Goal: Task Accomplishment & Management: Use online tool/utility

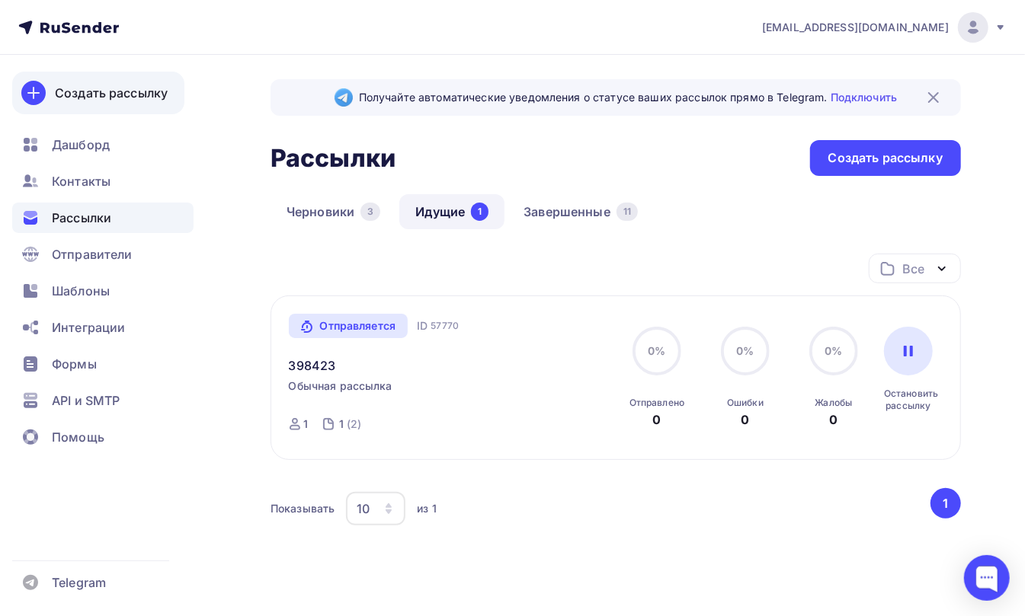
click at [69, 90] on div "Создать рассылку" at bounding box center [111, 93] width 113 height 18
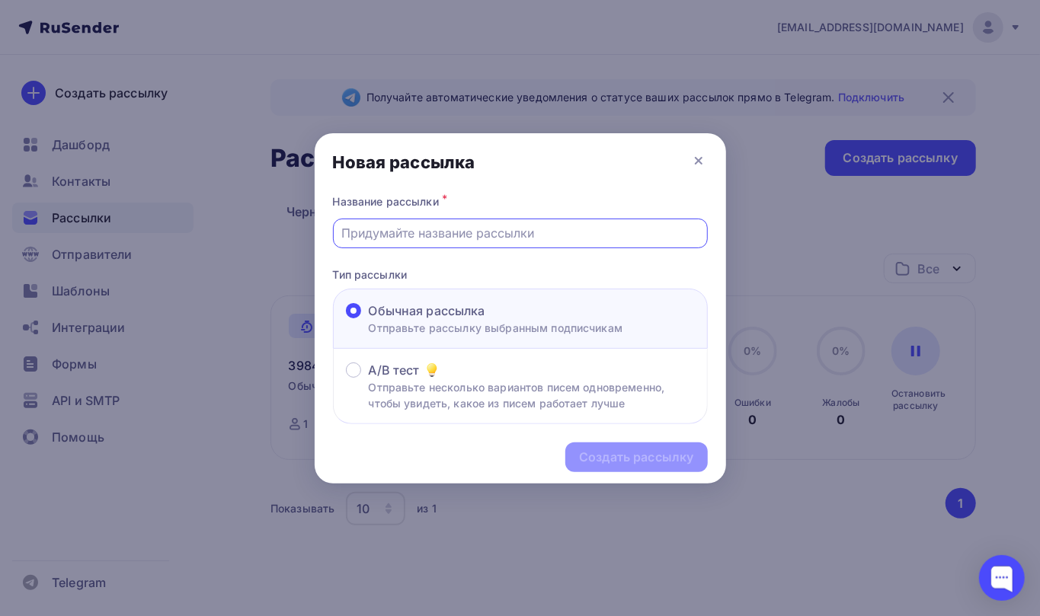
click at [372, 232] on input "text" at bounding box center [519, 233] width 357 height 18
type input "12334"
click at [622, 459] on div "Создать рассылку" at bounding box center [636, 458] width 114 height 18
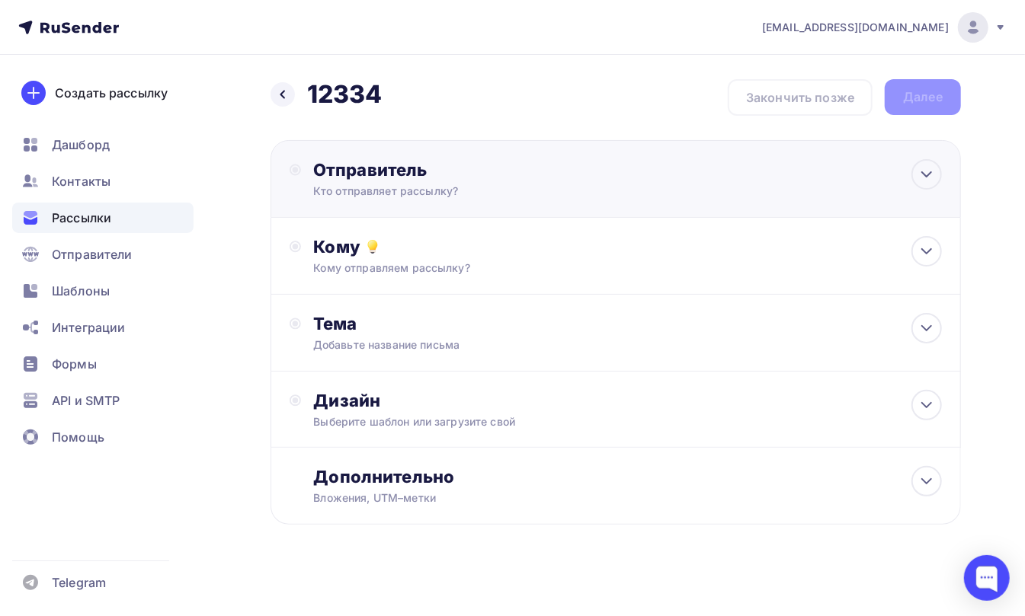
click at [344, 178] on div "Отправитель" at bounding box center [478, 169] width 330 height 21
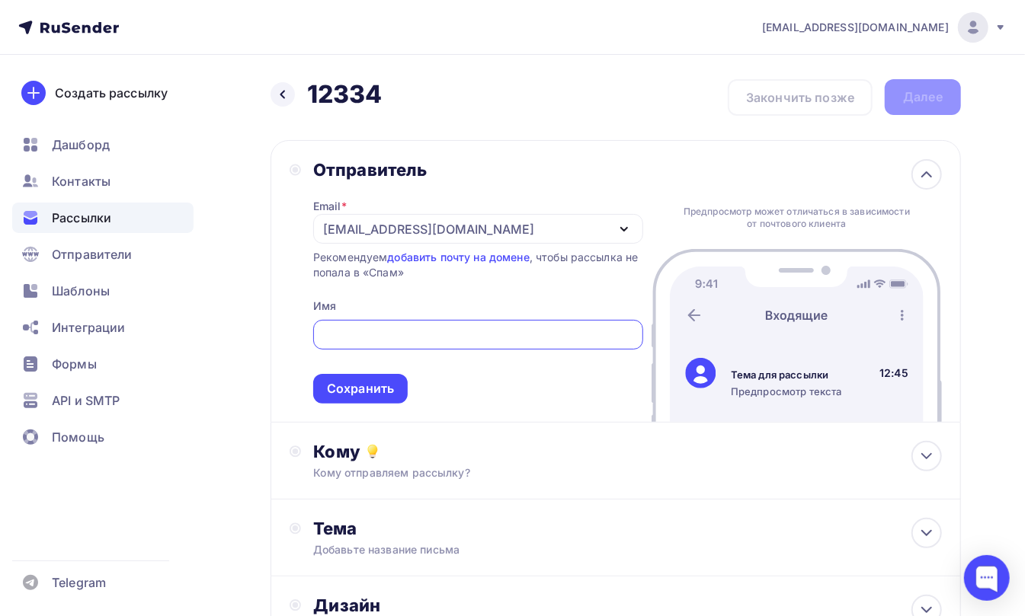
drag, startPoint x: 358, startPoint y: 350, endPoint x: 358, endPoint y: 339, distance: 11.4
click at [358, 351] on span "Сохранить" at bounding box center [478, 359] width 330 height 90
click at [360, 337] on input "text" at bounding box center [478, 335] width 312 height 18
type input "chbnn"
click at [360, 391] on div "Сохранить" at bounding box center [360, 389] width 67 height 18
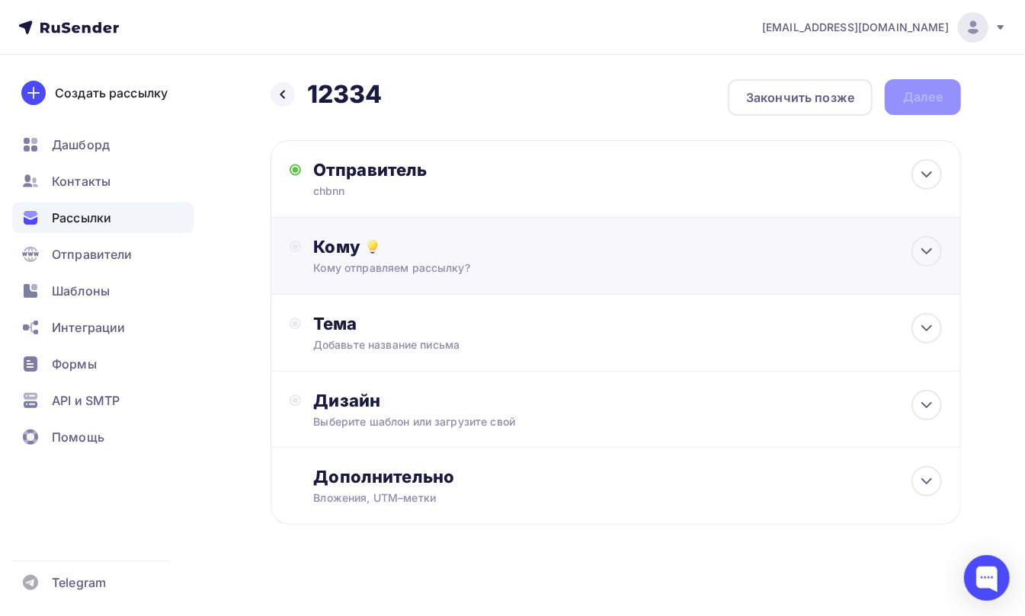
click at [331, 238] on div "Кому" at bounding box center [627, 246] width 629 height 21
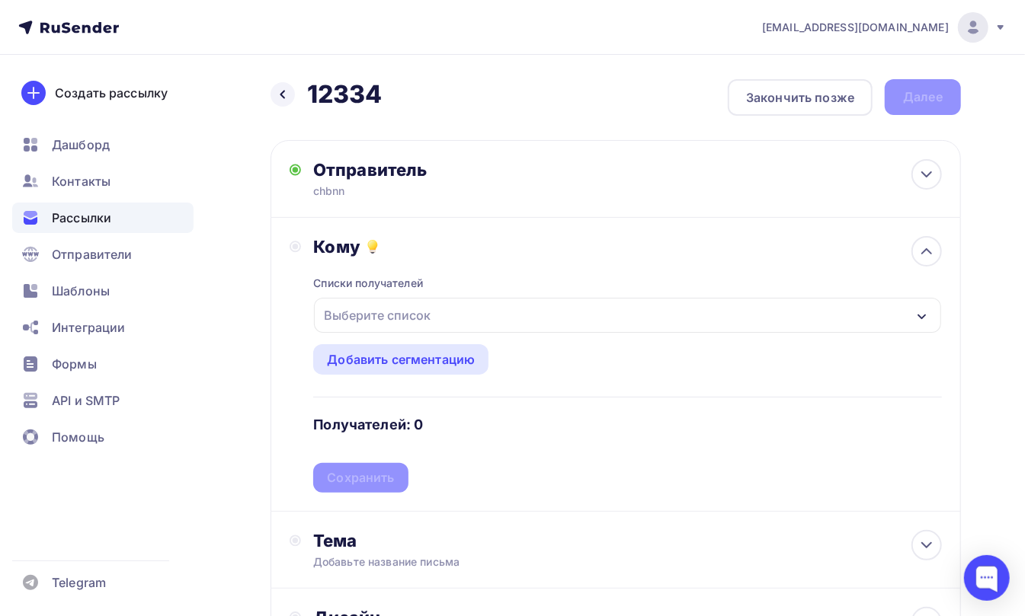
click at [349, 308] on div "Выберите список" at bounding box center [377, 315] width 119 height 27
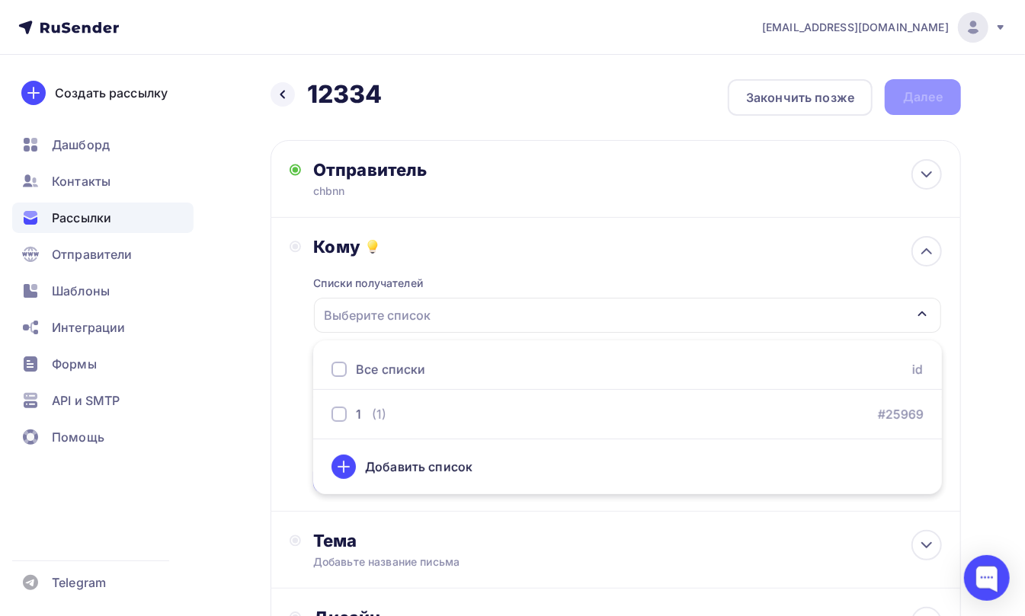
click at [338, 366] on div at bounding box center [338, 369] width 15 height 15
click at [290, 282] on div "Кому Списки получателей 1 Все списки id 1 (1) #25969 Добавить список Добавить с…" at bounding box center [616, 364] width 652 height 257
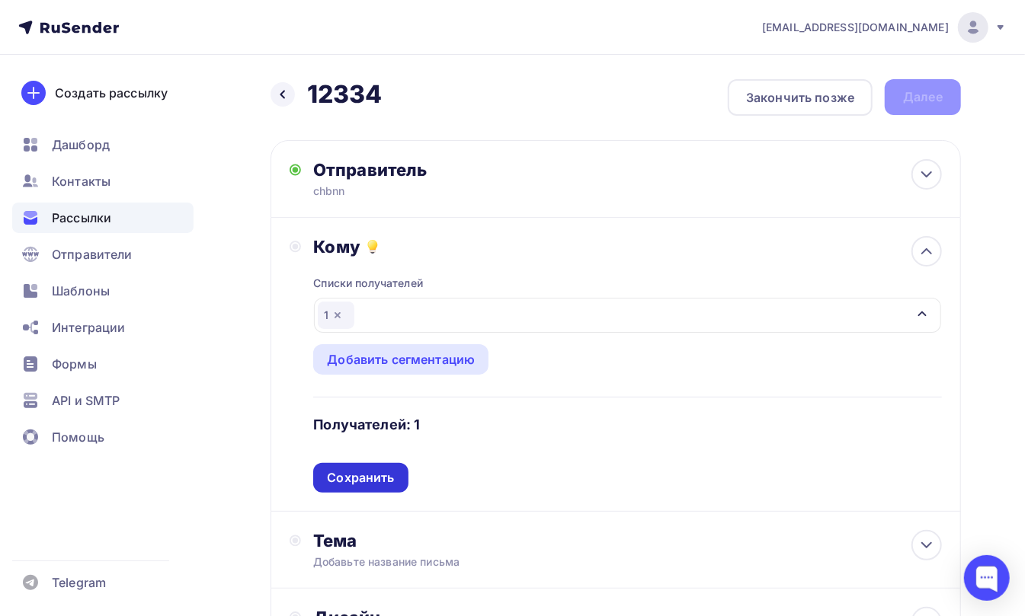
click at [350, 469] on div "Сохранить" at bounding box center [360, 478] width 94 height 30
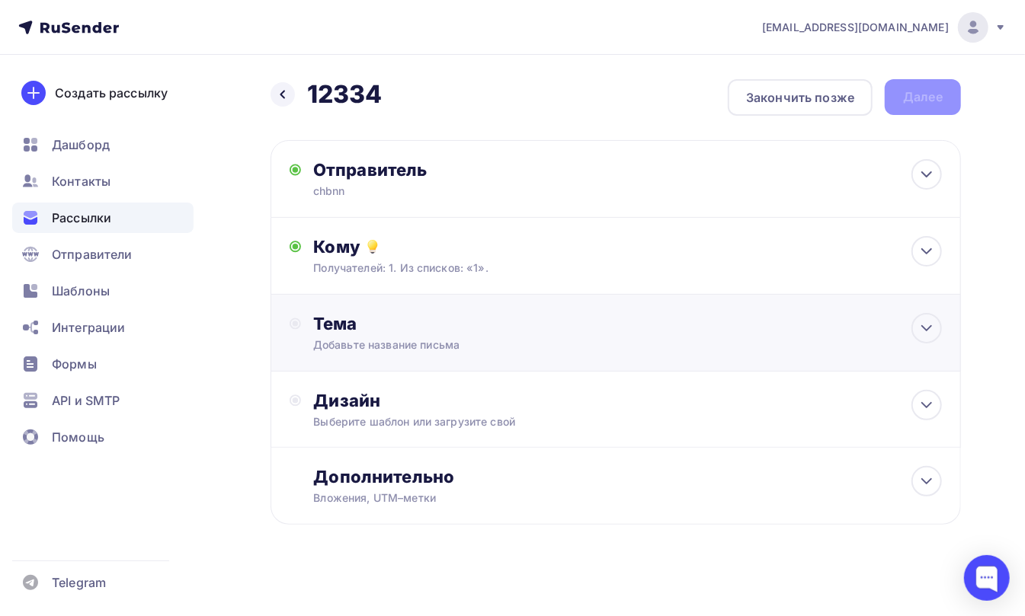
click at [333, 325] on div "Тема" at bounding box center [463, 323] width 301 height 21
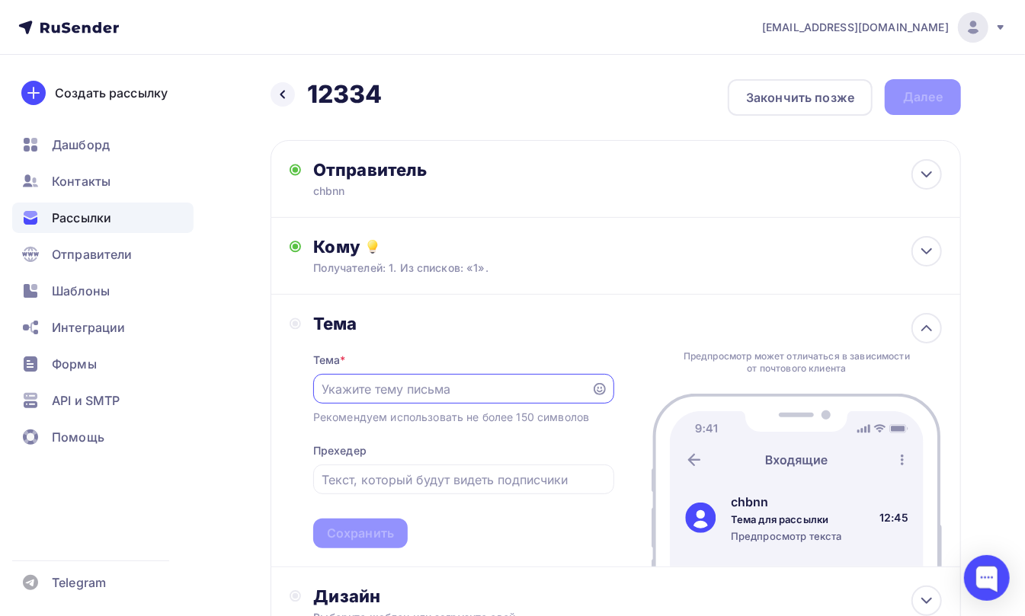
drag, startPoint x: 354, startPoint y: 387, endPoint x: 333, endPoint y: 387, distance: 20.6
click at [333, 387] on input "text" at bounding box center [452, 389] width 261 height 18
type input "bnvcnvbn"
click at [344, 482] on input "text" at bounding box center [463, 480] width 283 height 18
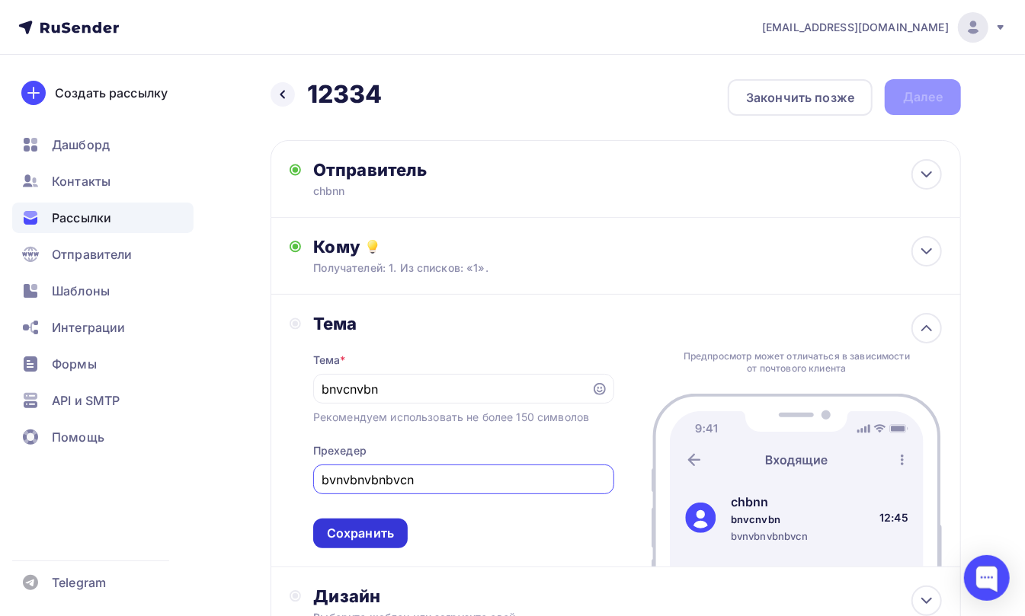
type input "bvnvbnvbnbvcn"
click at [363, 541] on div "Сохранить" at bounding box center [360, 534] width 67 height 18
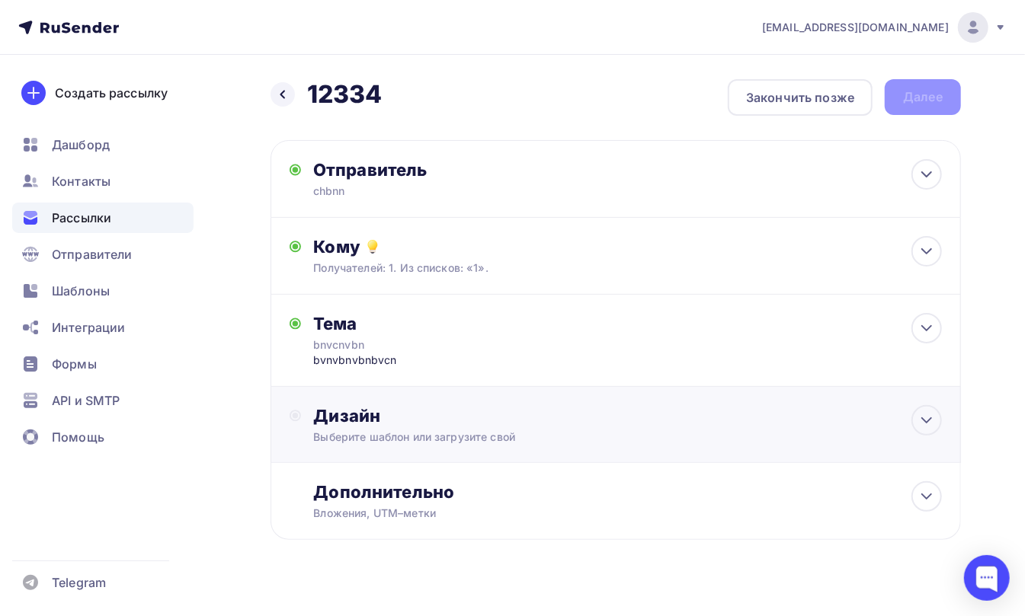
click at [346, 412] on div "Дизайн" at bounding box center [627, 415] width 629 height 21
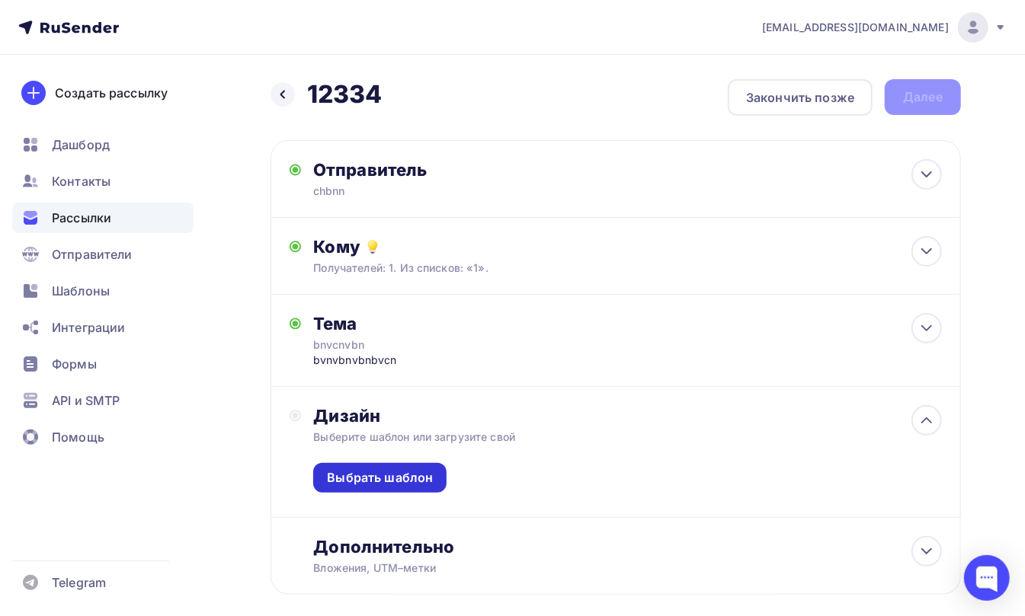
click at [369, 477] on div "Выбрать шаблон" at bounding box center [380, 478] width 106 height 18
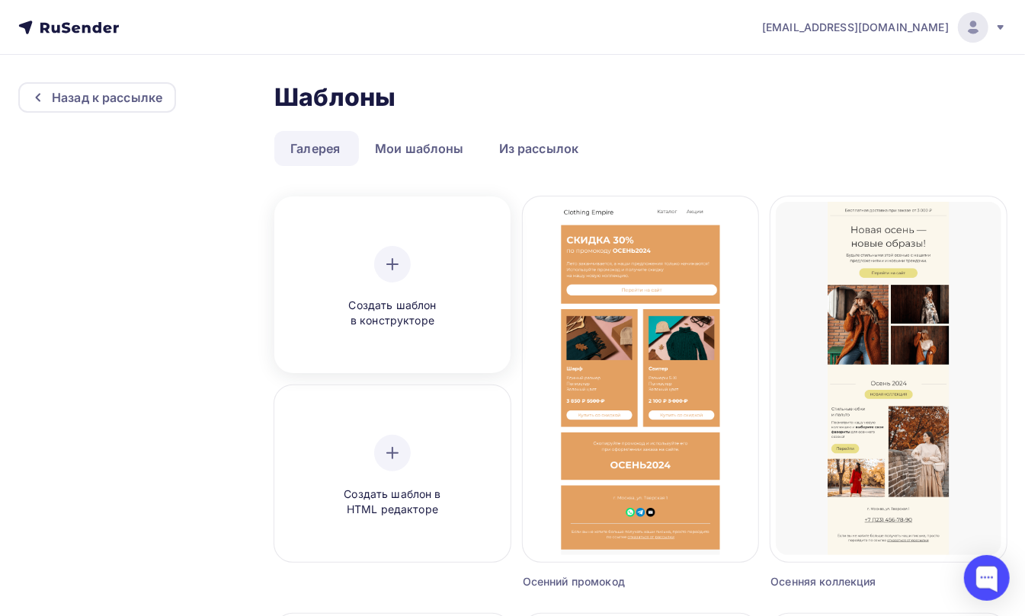
click at [396, 274] on div at bounding box center [392, 264] width 37 height 37
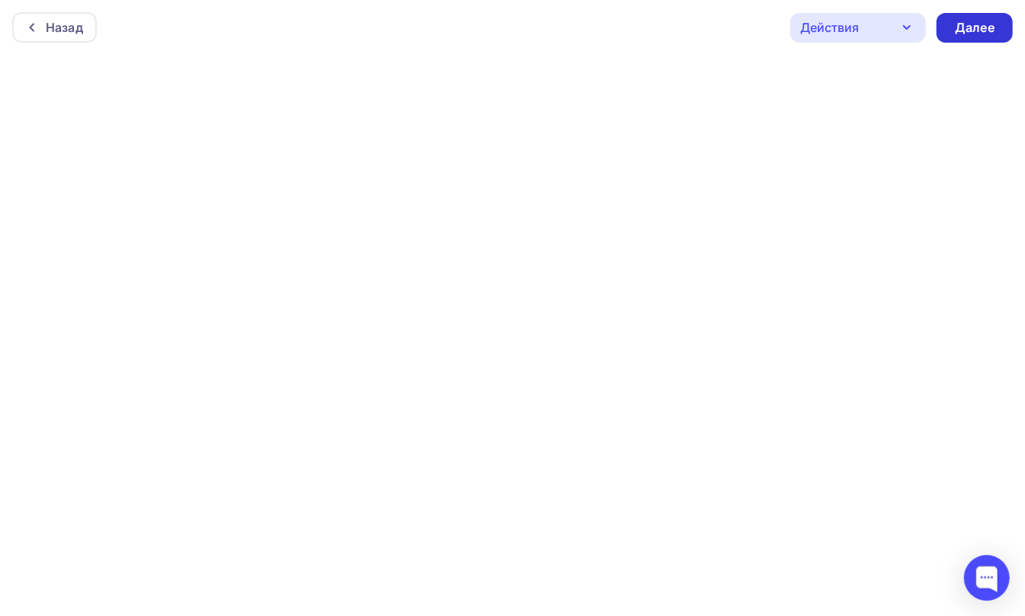
click at [966, 24] on div "Далее" at bounding box center [975, 28] width 40 height 18
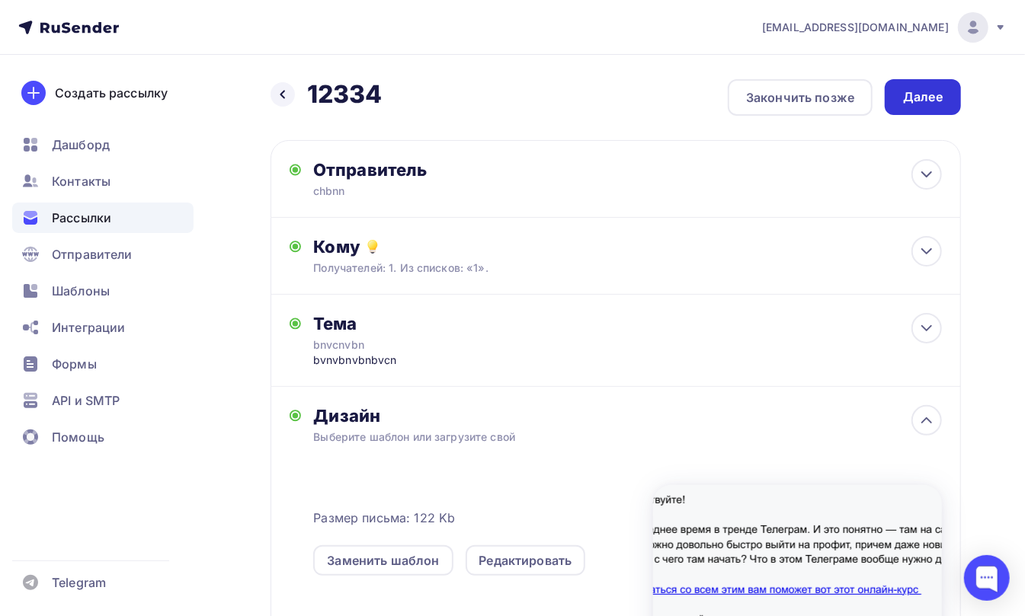
click at [915, 88] on div "Далее" at bounding box center [923, 97] width 40 height 18
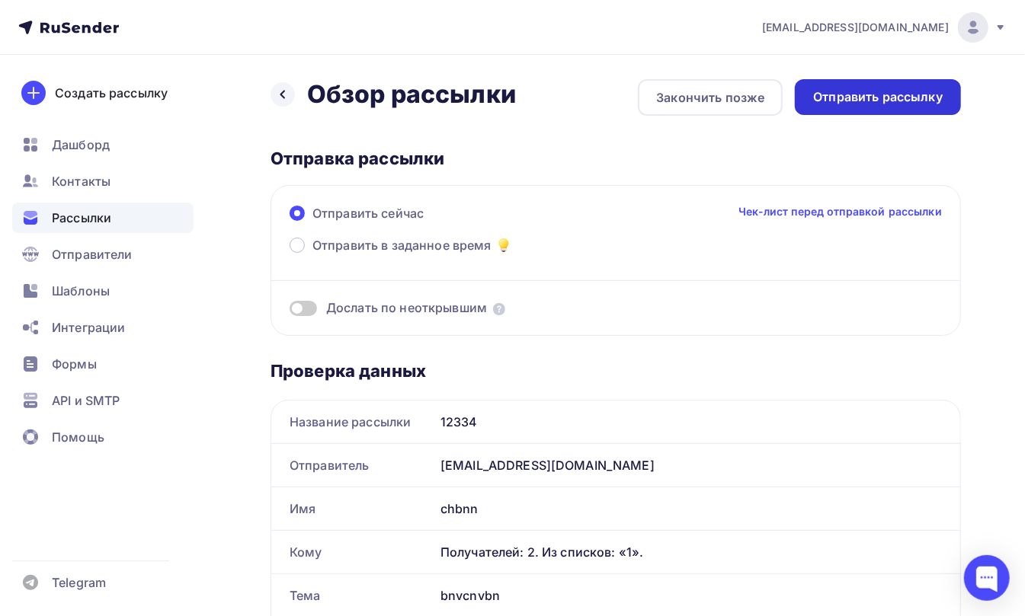
click at [893, 87] on div "Отправить рассылку" at bounding box center [878, 97] width 166 height 36
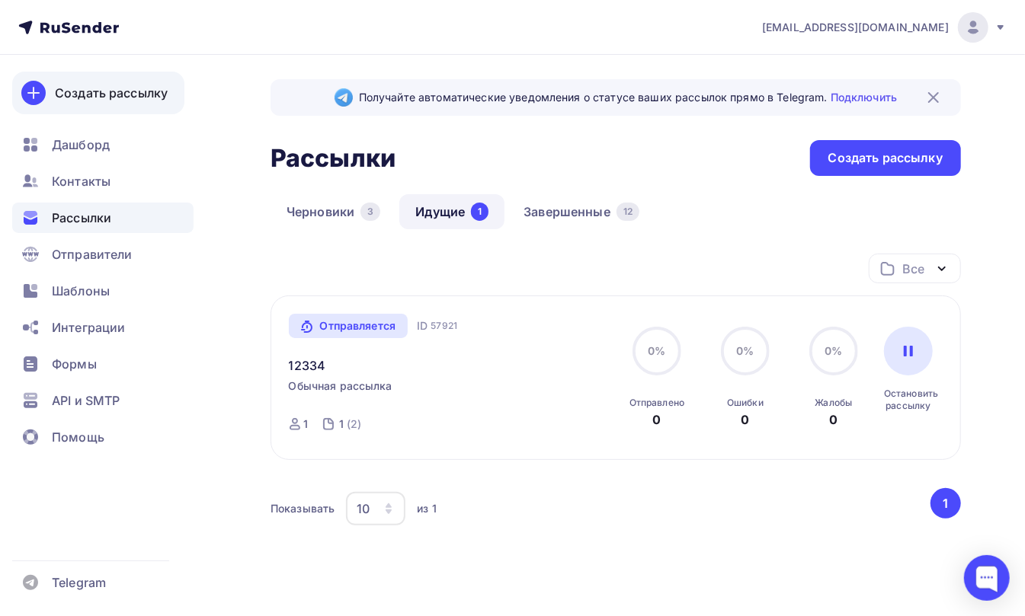
click at [59, 91] on div "Создать рассылку" at bounding box center [111, 93] width 113 height 18
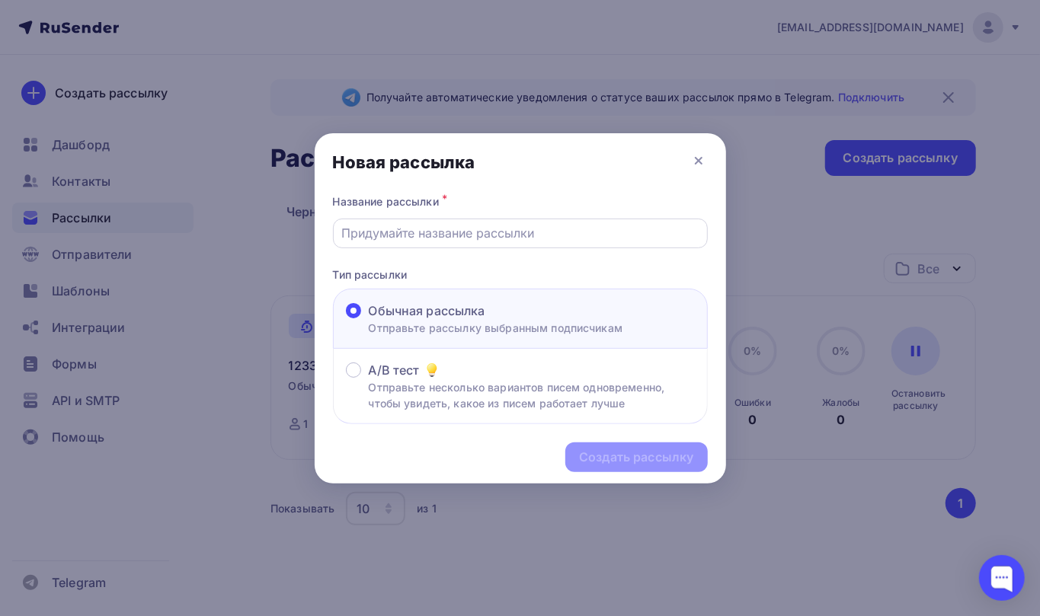
click at [399, 233] on input "text" at bounding box center [519, 233] width 357 height 18
type input "Ищу таланты для съемок видео"
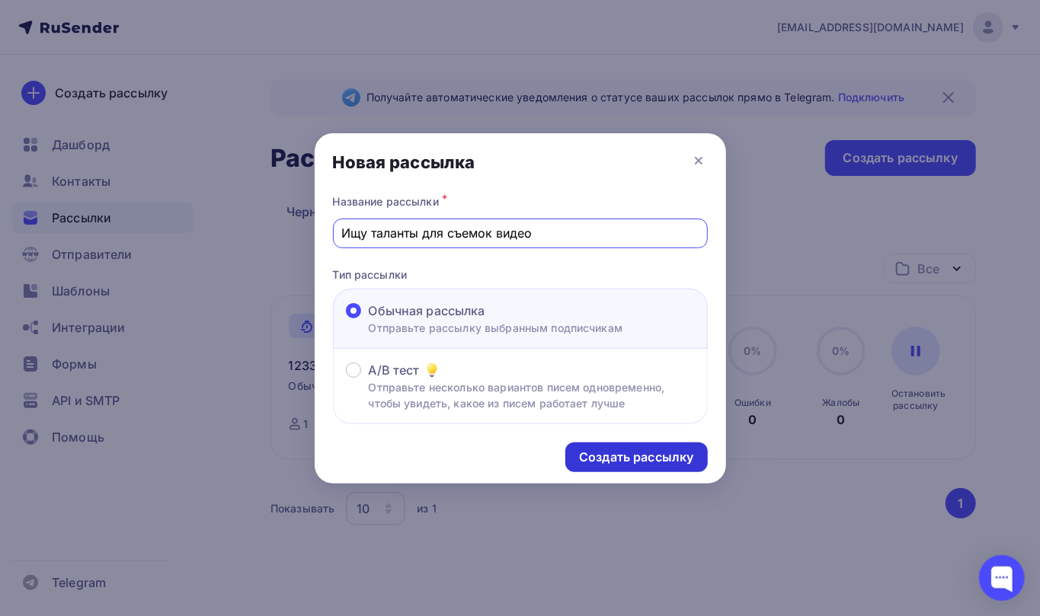
click at [637, 455] on div "Создать рассылку" at bounding box center [636, 458] width 114 height 18
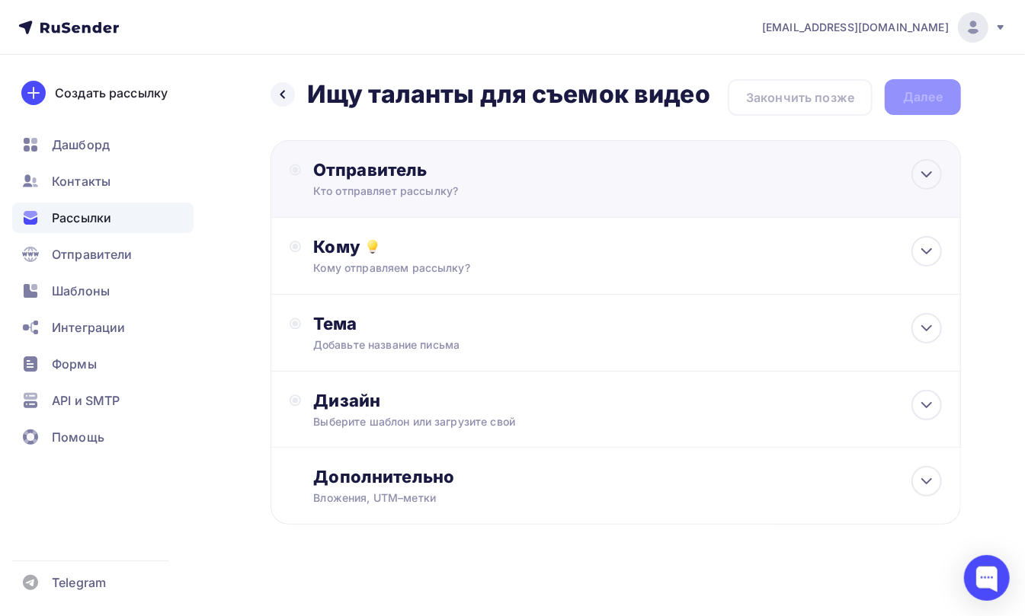
click at [347, 166] on div "Отправитель" at bounding box center [478, 169] width 330 height 21
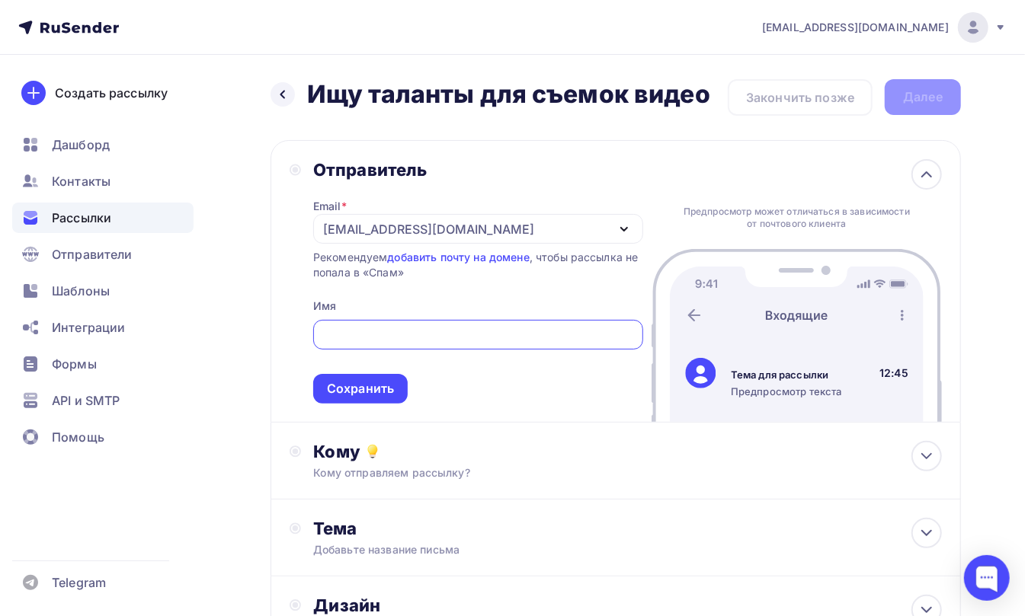
click at [344, 334] on input "text" at bounding box center [478, 335] width 312 height 18
type input "nvbncvn"
click at [343, 392] on div "Сохранить" at bounding box center [360, 389] width 67 height 18
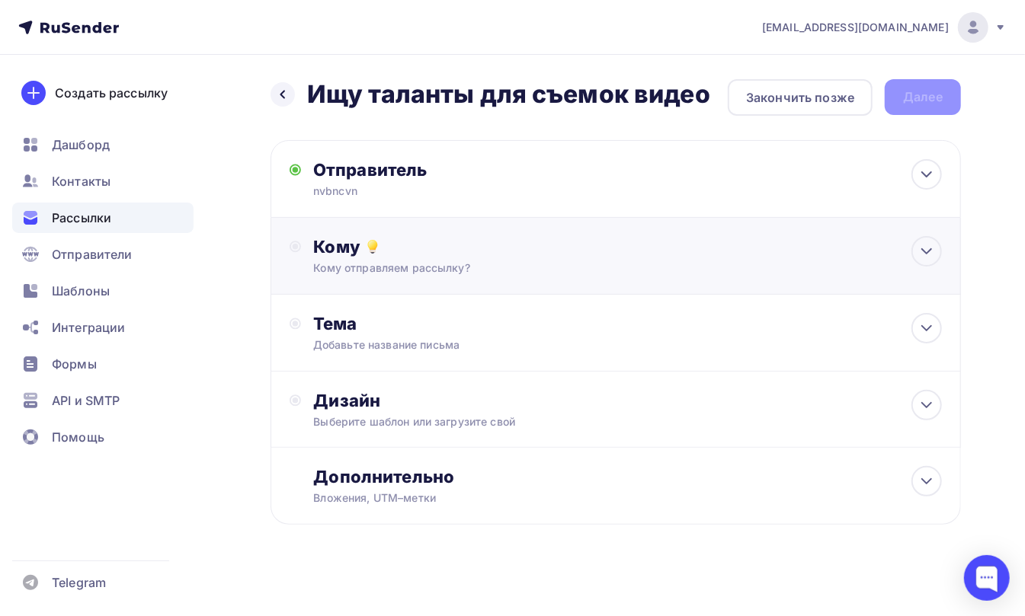
click at [330, 254] on div "Кому" at bounding box center [627, 246] width 629 height 21
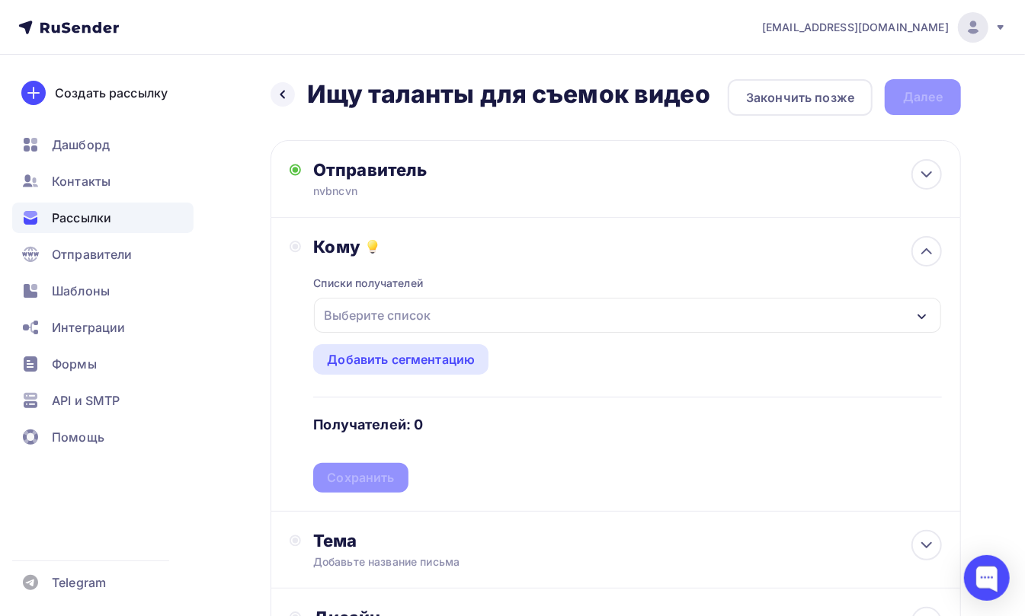
click at [343, 315] on div "Выберите список" at bounding box center [377, 315] width 119 height 27
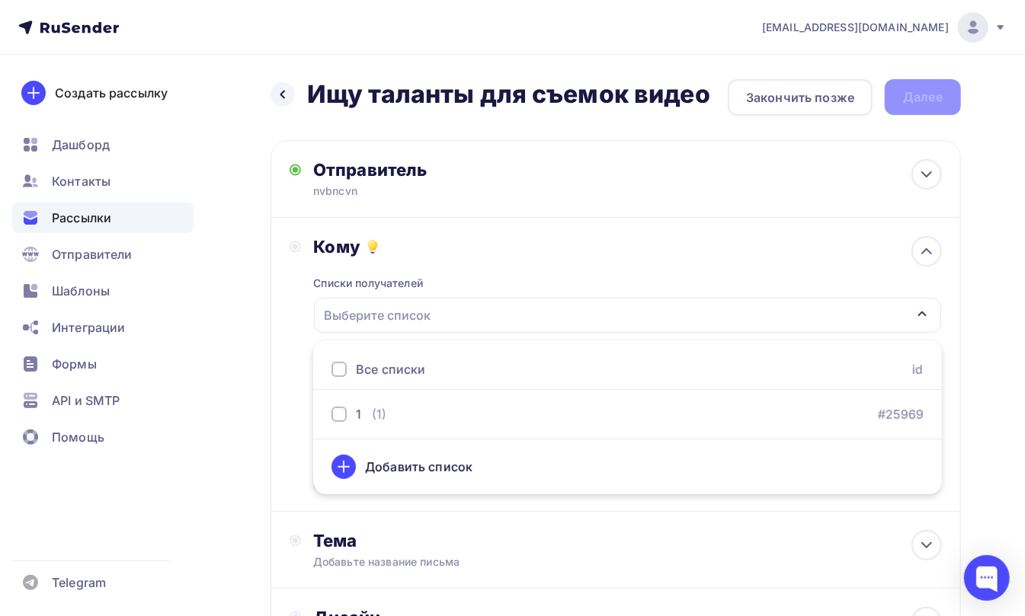
click at [341, 370] on div at bounding box center [338, 369] width 15 height 15
click at [290, 314] on div "Кому Списки получателей 1 Все списки id 1 (1) #25969 Добавить список Добавить с…" at bounding box center [616, 364] width 652 height 257
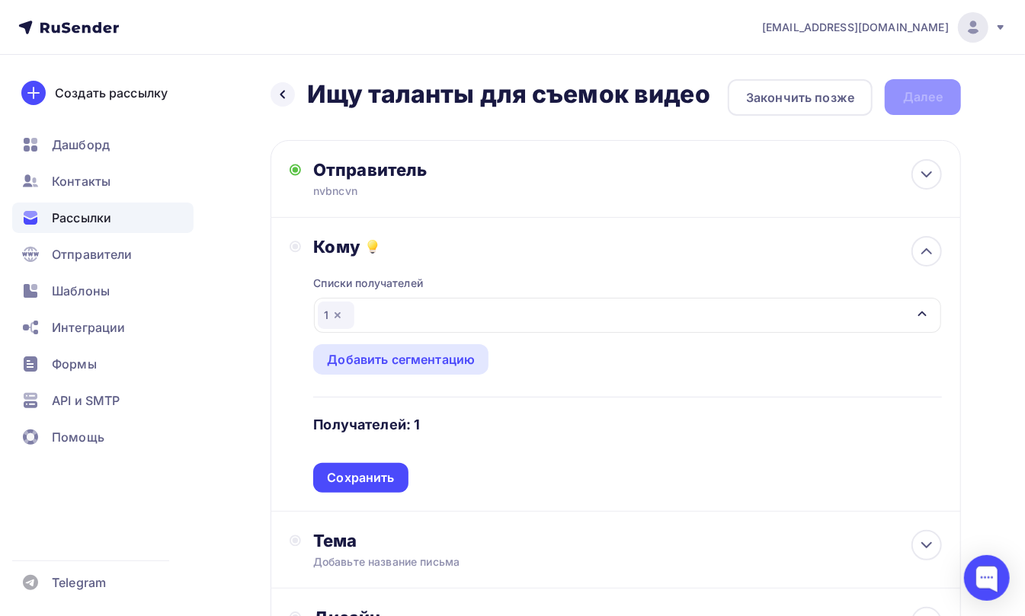
click at [358, 468] on div "Сохранить" at bounding box center [360, 478] width 94 height 30
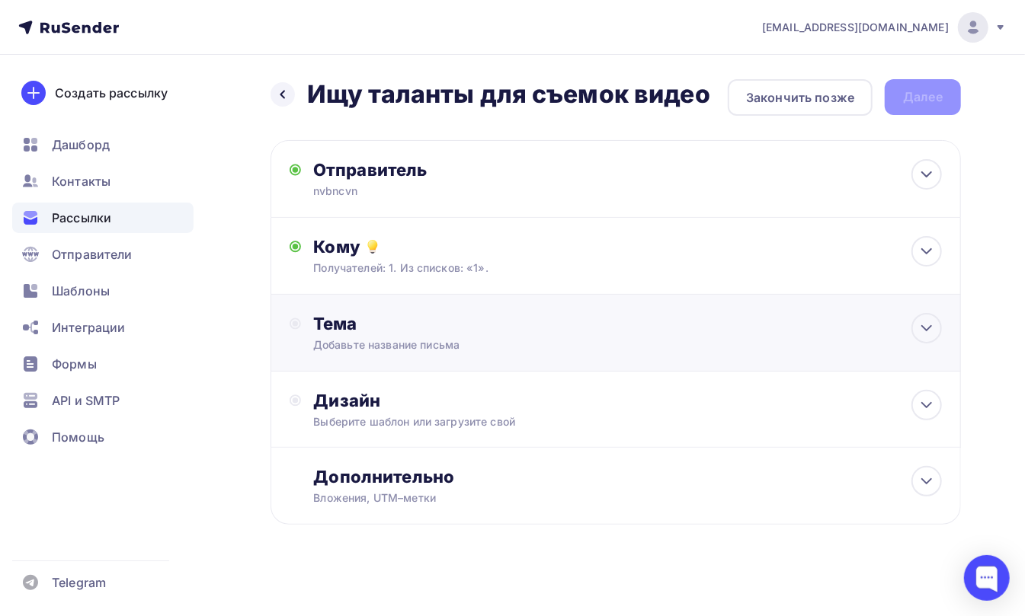
click at [332, 338] on div "Добавьте название письма" at bounding box center [448, 345] width 271 height 15
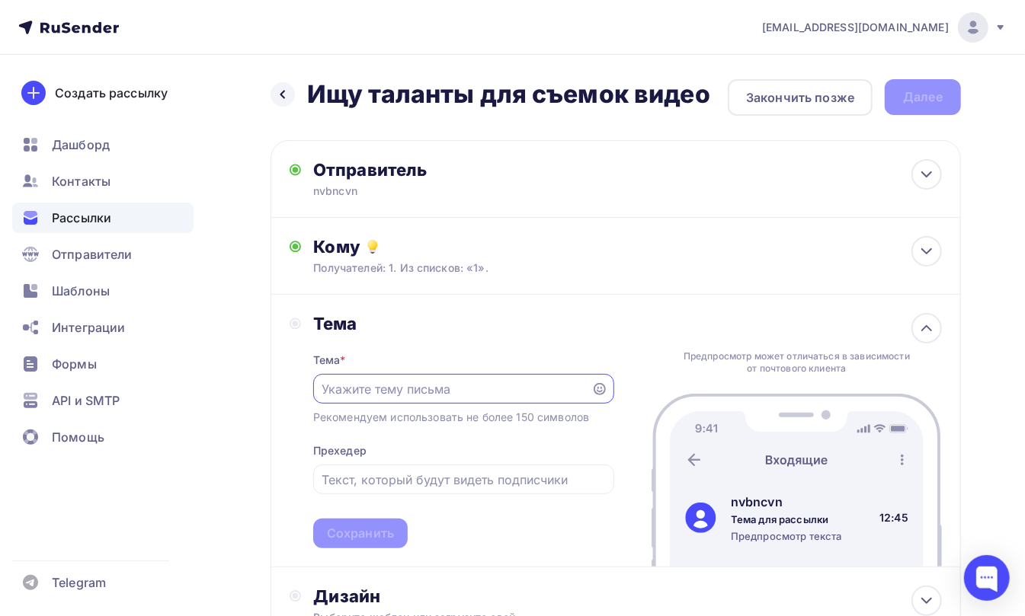
click at [352, 391] on input "text" at bounding box center [452, 389] width 261 height 18
type input "vbnvcbnvbnv"
click at [357, 482] on input "text" at bounding box center [463, 480] width 283 height 18
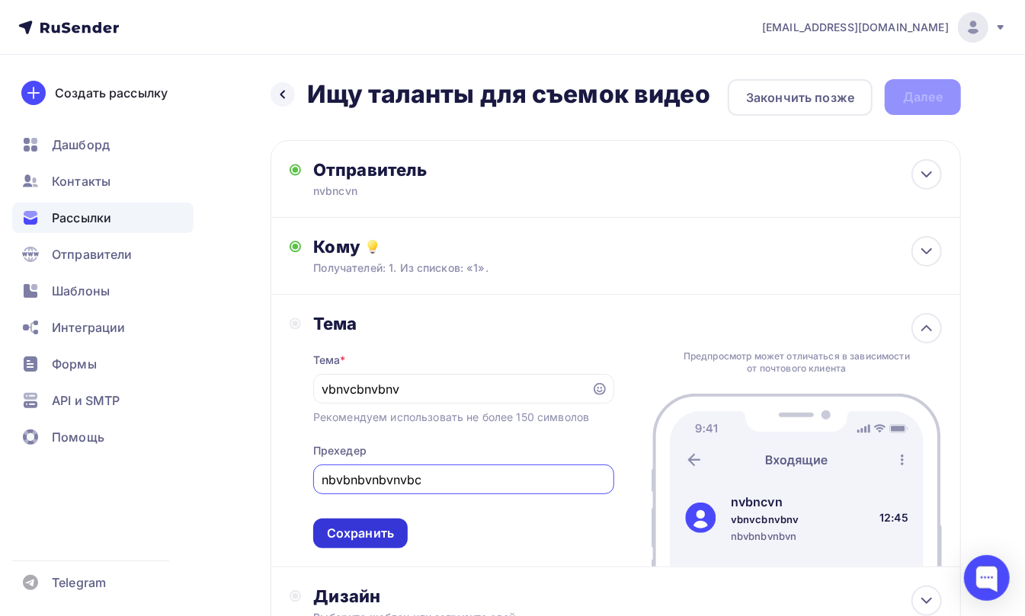
type input "nbvbnbvnbvnvbc"
click at [363, 533] on div "Сохранить" at bounding box center [360, 534] width 67 height 18
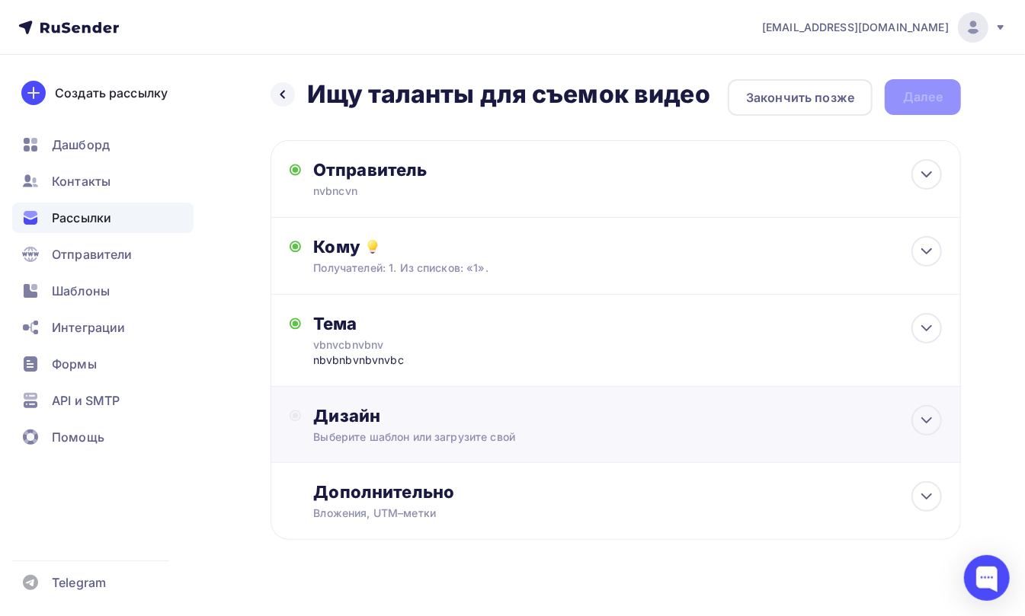
click at [343, 410] on div "Дизайн" at bounding box center [627, 415] width 629 height 21
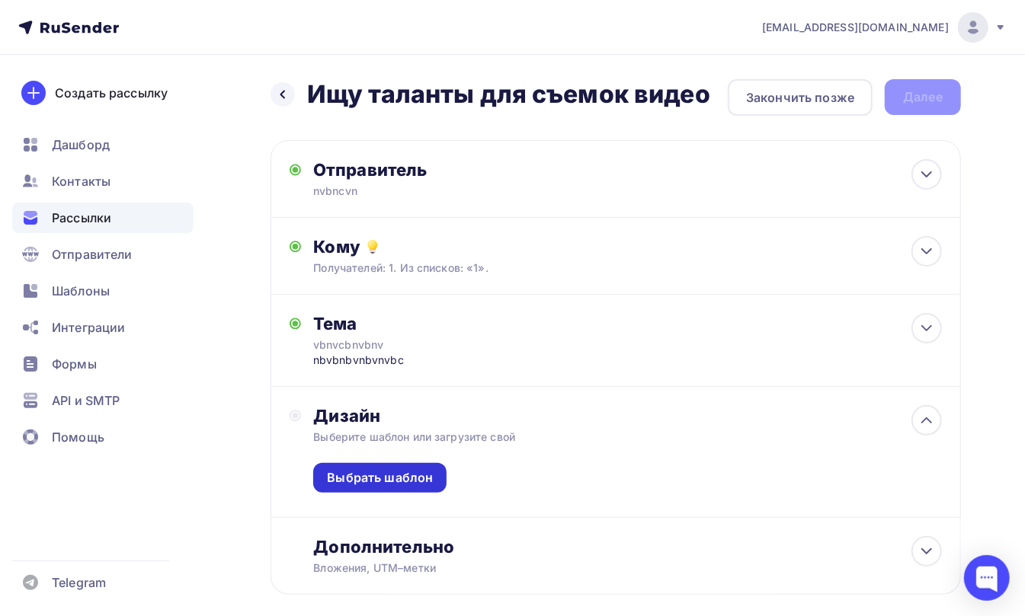
click at [373, 486] on div "Выбрать шаблон" at bounding box center [380, 478] width 106 height 18
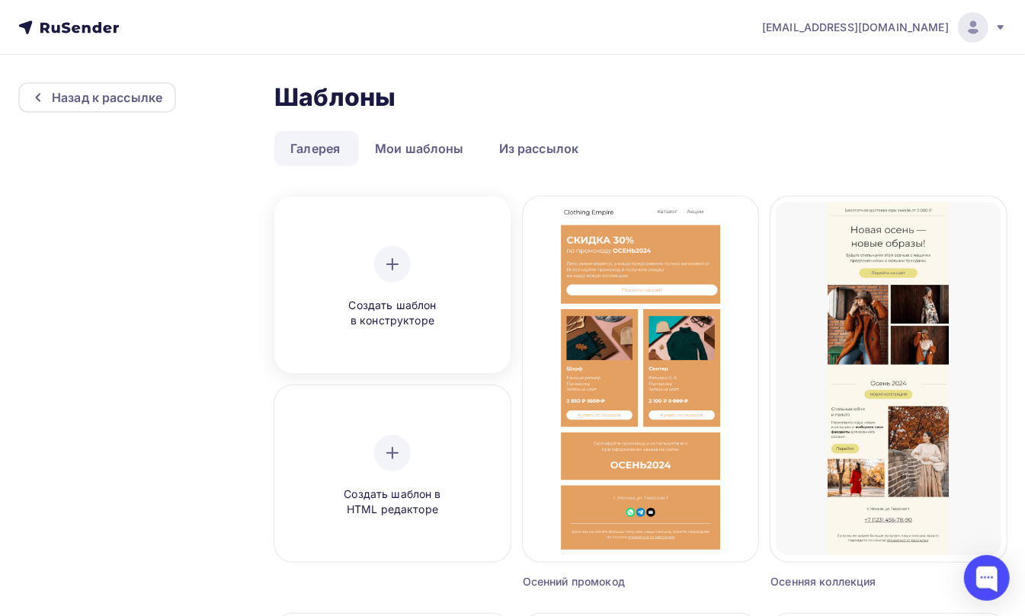
click at [404, 283] on div "Создать шаблон в конструкторе" at bounding box center [392, 287] width 145 height 83
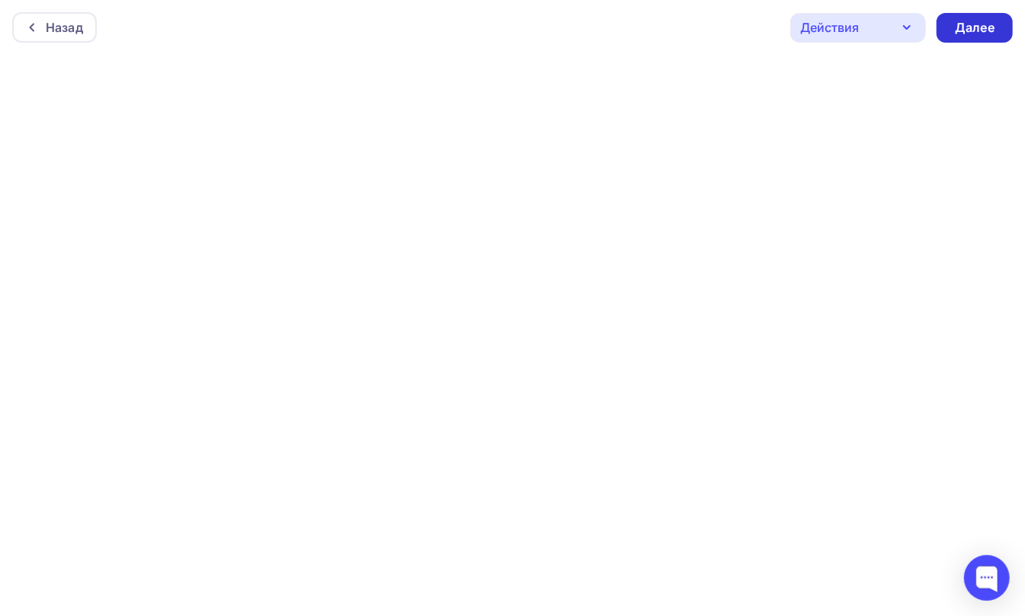
click at [986, 19] on div "Далее" at bounding box center [975, 28] width 40 height 18
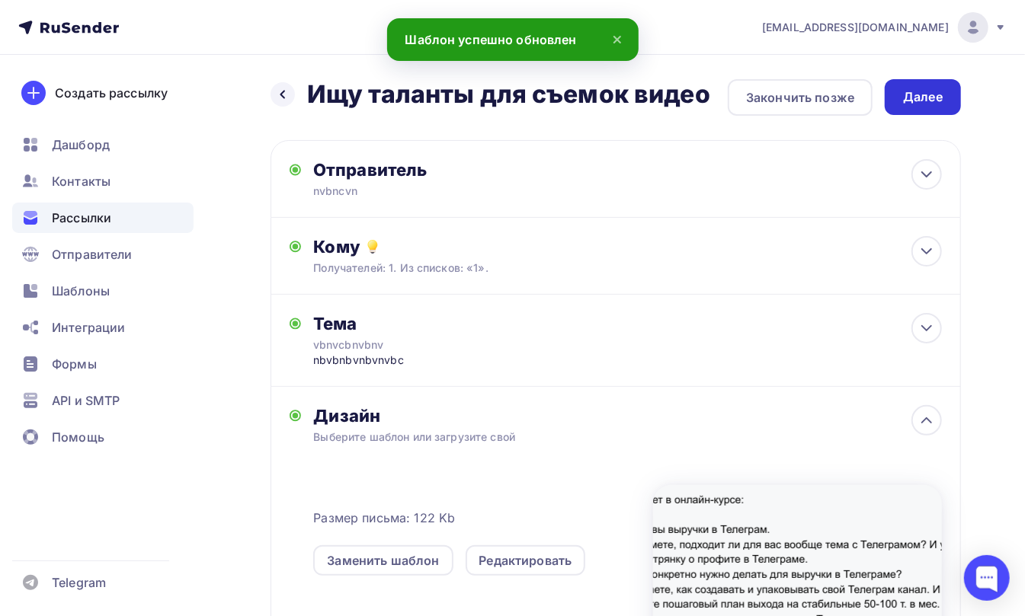
click at [928, 95] on div "Далее" at bounding box center [923, 97] width 40 height 18
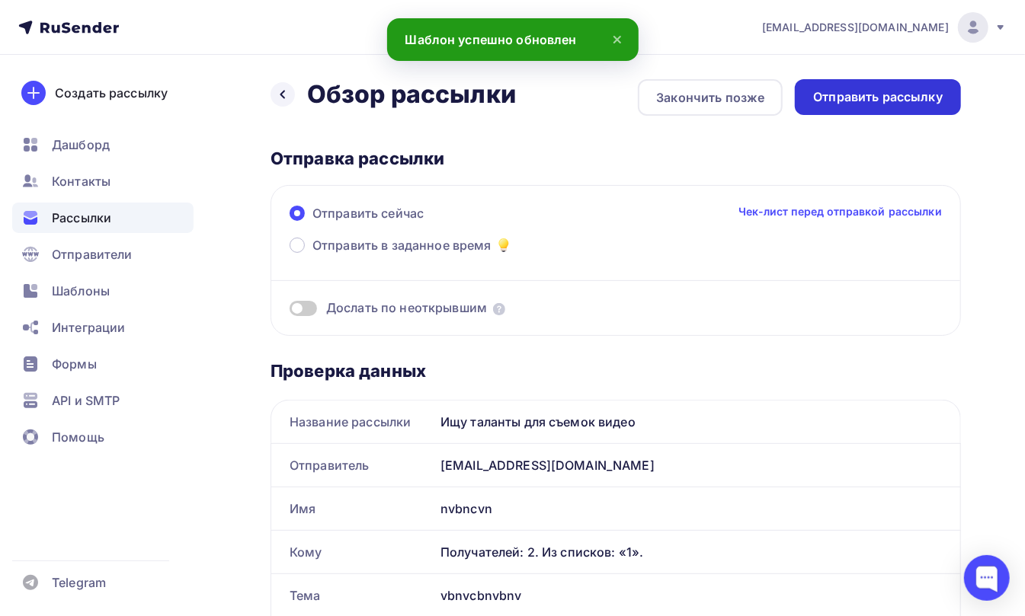
click at [861, 98] on div "Отправить рассылку" at bounding box center [878, 97] width 130 height 18
